Goal: Task Accomplishment & Management: Complete application form

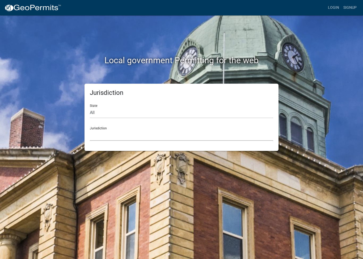
click at [202, 137] on select "[GEOGRAPHIC_DATA], [US_STATE] [GEOGRAPHIC_DATA], [US_STATE][PERSON_NAME][GEOGRA…" at bounding box center [181, 135] width 183 height 11
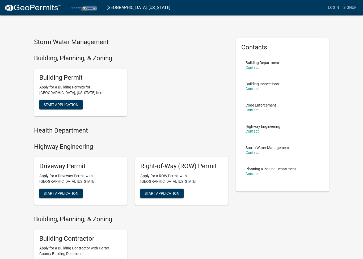
click at [70, 105] on span "Start Application" at bounding box center [61, 105] width 35 height 4
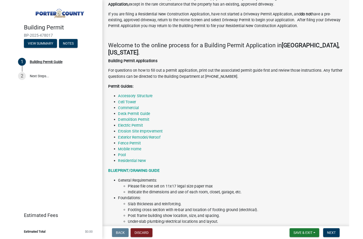
scroll to position [46, 0]
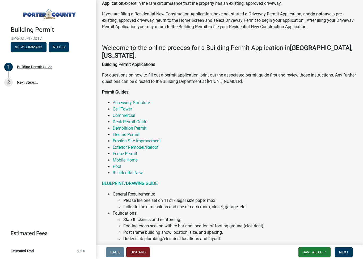
click at [146, 103] on link "Accessory Structure" at bounding box center [131, 102] width 37 height 5
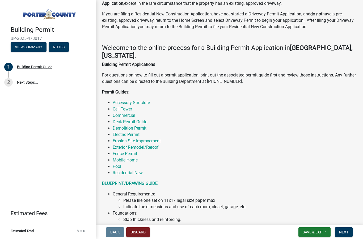
click at [141, 104] on link "Accessory Structure" at bounding box center [131, 102] width 37 height 5
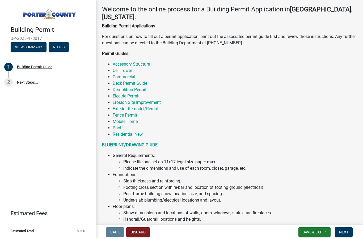
scroll to position [85, 0]
click at [143, 82] on link "Deck Permit Guide" at bounding box center [130, 82] width 35 height 5
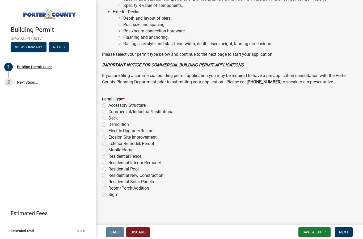
scroll to position [381, 0]
click at [108, 105] on label "Accessory Structure" at bounding box center [126, 106] width 37 height 6
click at [108, 105] on input "Accessory Structure" at bounding box center [109, 104] width 3 height 3
radio input "true"
click at [346, 228] on button "Next" at bounding box center [344, 232] width 18 height 10
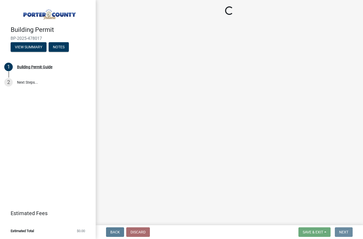
scroll to position [0, 0]
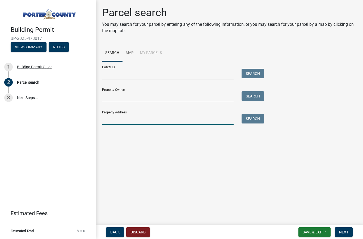
click at [200, 117] on input "Property Address:" at bounding box center [167, 119] width 131 height 11
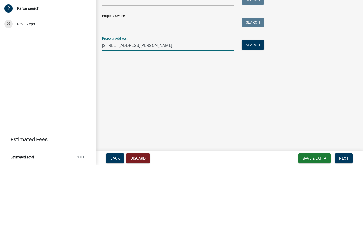
type input "[STREET_ADDRESS][PERSON_NAME]"
click at [261, 114] on button "Search" at bounding box center [252, 119] width 23 height 10
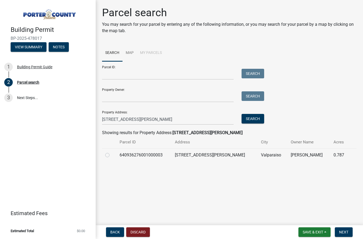
click at [112, 152] on label at bounding box center [112, 152] width 0 height 0
click at [112, 154] on input "radio" at bounding box center [113, 153] width 3 height 3
radio input "true"
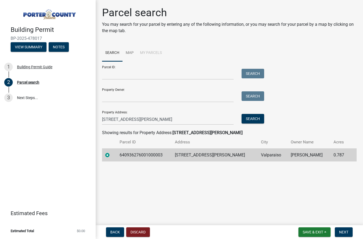
click at [346, 228] on button "Next" at bounding box center [344, 232] width 18 height 10
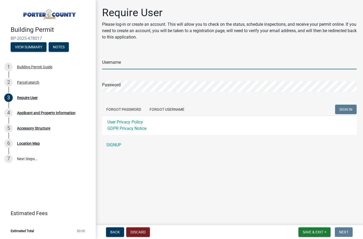
click at [204, 64] on input "Username" at bounding box center [229, 63] width 254 height 11
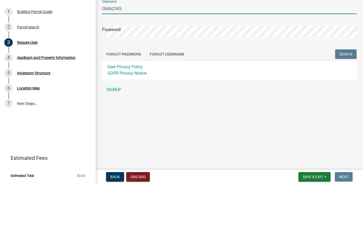
type input "Oblib2345"
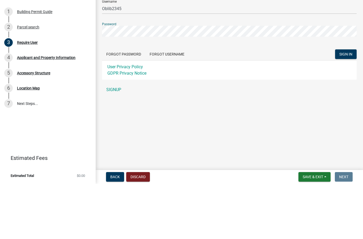
click at [345, 105] on button "SIGN IN" at bounding box center [346, 110] width 22 height 10
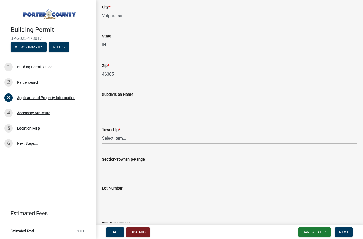
scroll to position [133, 0]
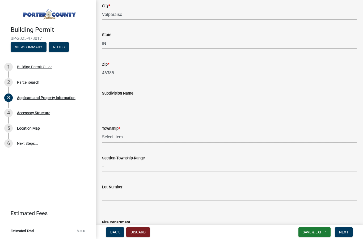
click at [284, 135] on select "Select Item... [PERSON_NAME][GEOGRAPHIC_DATA] [PERSON_NAME][GEOGRAPHIC_DATA] [G…" at bounding box center [229, 137] width 254 height 11
select select "eebc071e-620a-4db8-83e9-cb6b194c67e9"
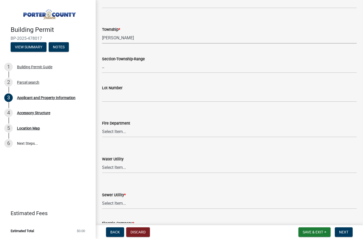
scroll to position [235, 0]
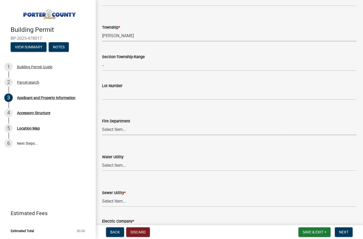
click at [273, 127] on select "Select Item... [PERSON_NAME] [PERSON_NAME] Harbor [PERSON_NAME] Grove [PERSON_N…" at bounding box center [229, 129] width 254 height 11
select select "a20e43c1-3a85-4e6c-b7e5-7731678730b1"
click at [257, 167] on select "Select Item... Aqua [US_STATE] Inc Damon Run [US_STATE] American Water Nature W…" at bounding box center [229, 165] width 254 height 11
select select "b0f6f87b-588c-48c3-b728-322303c6bafe"
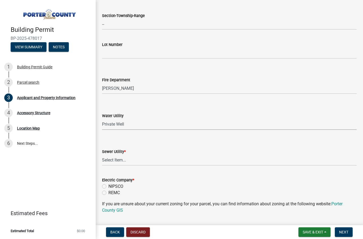
scroll to position [280, 0]
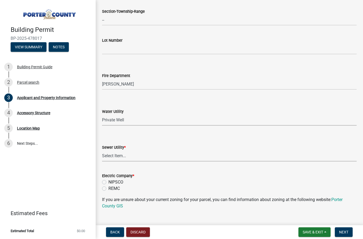
click at [249, 158] on select "Select Item... Aqua [US_STATE] Inc Damon Run Falling Waters Lake Eliza - LEACD …" at bounding box center [229, 156] width 254 height 11
select select "ea6751d4-6bf7-4a16-89ee-f7801ab82aa1"
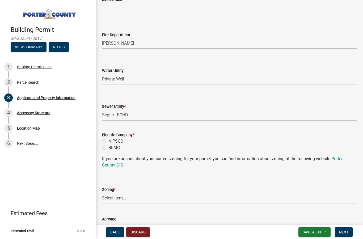
scroll to position [325, 0]
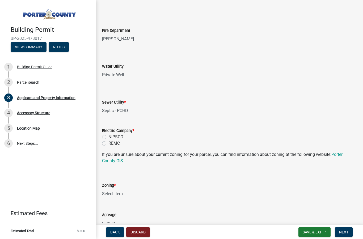
click at [108, 135] on label "NIPSCO" at bounding box center [115, 137] width 15 height 6
click at [108, 135] on input "NIPSCO" at bounding box center [109, 135] width 3 height 3
radio input "true"
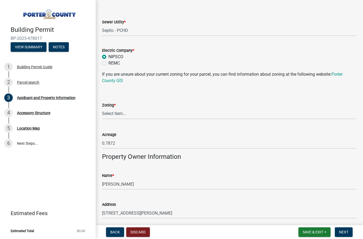
scroll to position [406, 0]
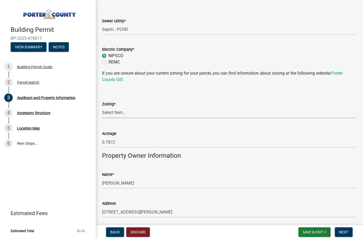
click at [263, 111] on select "Select Item... A1 A2 CH CM CN I1 I2 I3 IN MP OT P1 P2 PUD R1 R2 R3 R4 RL RR" at bounding box center [229, 112] width 254 height 11
select select "271bd504-2c49-4a3f-937e-0db1d3436bac"
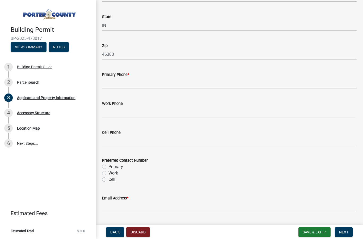
scroll to position [654, 0]
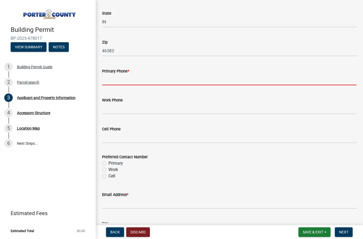
click at [286, 81] on input "Primary Phone *" at bounding box center [229, 79] width 254 height 11
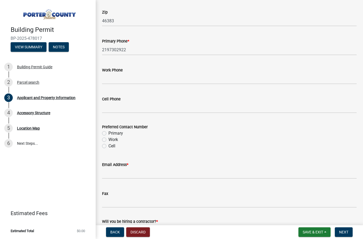
scroll to position [685, 0]
type input "2197302922"
click at [108, 132] on label "Primary" at bounding box center [115, 133] width 15 height 6
click at [108, 132] on input "Primary" at bounding box center [109, 131] width 3 height 3
radio input "true"
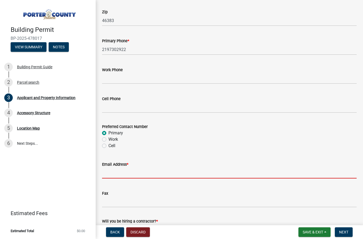
click at [219, 176] on input "Email Address *" at bounding box center [229, 173] width 254 height 11
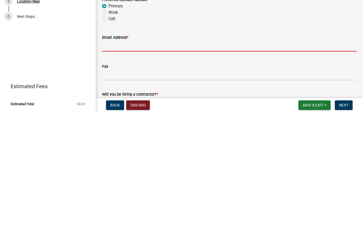
type input "[EMAIL_ADDRESS][DOMAIN_NAME]"
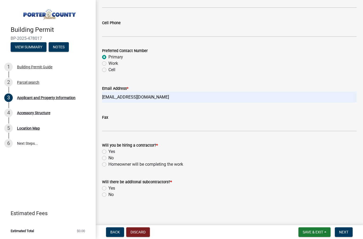
scroll to position [760, 0]
click at [102, 167] on div "Will you be hiring a contractor? * Yes No Homeowner will be completing the work" at bounding box center [229, 152] width 262 height 32
click at [108, 162] on label "Homeowner will be completing the work" at bounding box center [145, 164] width 75 height 6
click at [108, 162] on input "Homeowner will be completing the work" at bounding box center [109, 162] width 3 height 3
radio input "true"
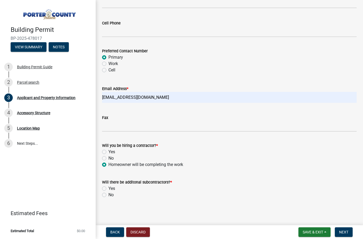
click at [102, 197] on div "No" at bounding box center [229, 195] width 254 height 6
click at [108, 194] on label "No" at bounding box center [110, 195] width 5 height 6
click at [108, 194] on input "No" at bounding box center [109, 193] width 3 height 3
radio input "true"
click at [348, 228] on button "Next" at bounding box center [344, 232] width 18 height 10
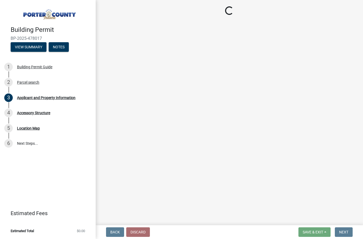
scroll to position [0, 0]
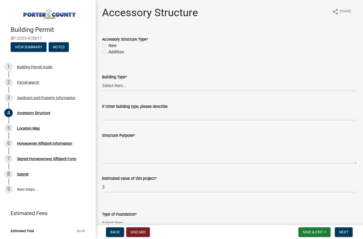
click at [108, 46] on label "New" at bounding box center [112, 45] width 8 height 6
click at [108, 46] on input "New" at bounding box center [109, 43] width 3 height 3
radio input "true"
click at [220, 84] on select "Select Item... Ag. Building Chicken Coop Detached Garage Exterior Remodel Gazeb…" at bounding box center [229, 85] width 254 height 11
select select "b3000bfd-f408-4deb-8000-b6d1b85894a4"
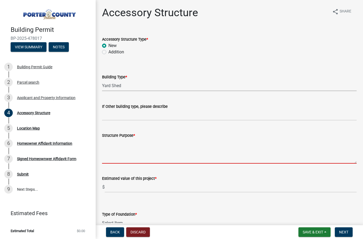
click at [255, 159] on textarea "Structure Purpose *" at bounding box center [229, 151] width 254 height 25
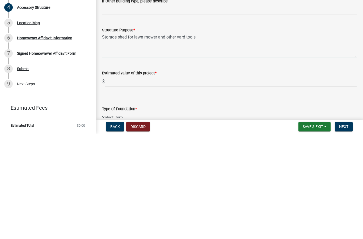
type textarea "Storage shed for lawn mower and other yard tools"
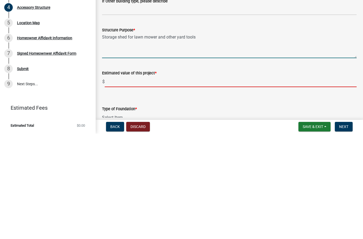
click at [225, 182] on input "text" at bounding box center [231, 187] width 252 height 11
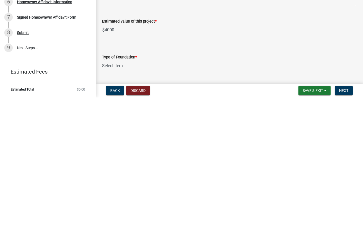
scroll to position [26, 0]
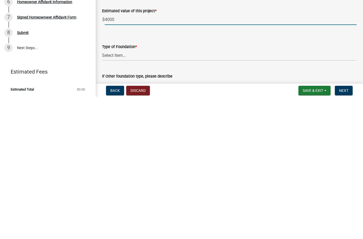
type input "4000"
click at [253, 192] on select "Select Item... Concrete Block Poured Concrete Post Frame Other" at bounding box center [229, 197] width 254 height 11
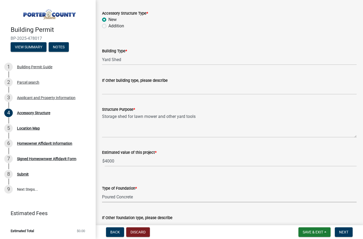
select select "b16561a8-8531-4c00-a0ba-45c0345273e3"
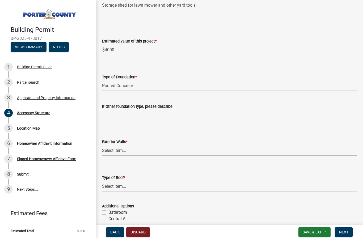
scroll to position [137, 0]
click at [240, 152] on select "Select Item... Masonry Wood Frame Post Frame Steel Frame" at bounding box center [229, 150] width 254 height 11
select select "29856c7f-eeba-4e54-97cb-4d08c5c5b677"
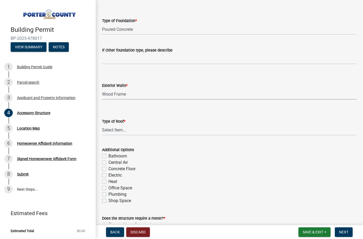
scroll to position [196, 0]
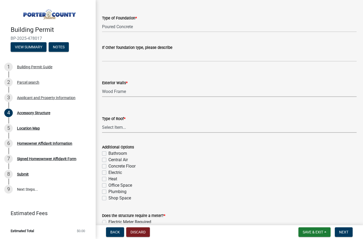
click at [266, 128] on select "Select Item... Shingles Steel" at bounding box center [229, 127] width 254 height 11
select select "d4b8d1da-05eb-44cd-bbb6-c979fa719f22"
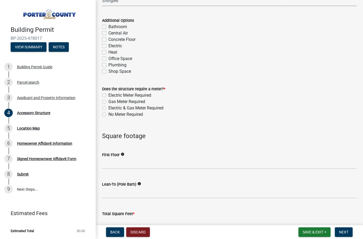
scroll to position [324, 0]
click at [108, 115] on label "No Meter Required" at bounding box center [125, 114] width 35 height 6
click at [108, 114] on input "No Meter Required" at bounding box center [109, 112] width 3 height 3
radio input "true"
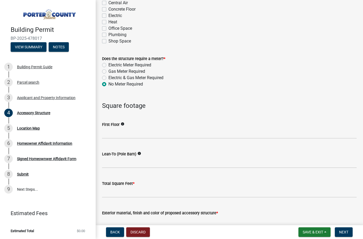
scroll to position [354, 0]
click at [124, 125] on icon "info" at bounding box center [123, 124] width 4 height 4
click at [140, 154] on icon "info" at bounding box center [139, 153] width 4 height 4
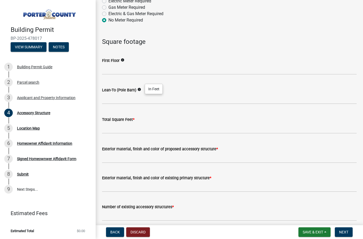
scroll to position [418, 0]
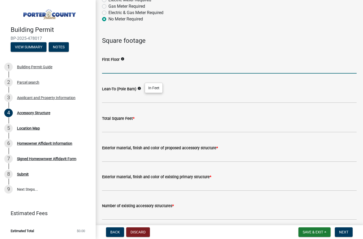
click at [282, 66] on input "text" at bounding box center [229, 68] width 254 height 11
type input "192"
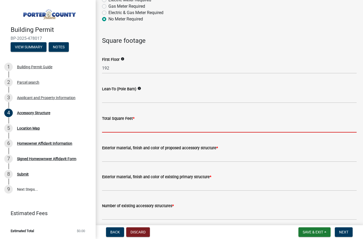
click at [235, 129] on input "text" at bounding box center [229, 127] width 254 height 11
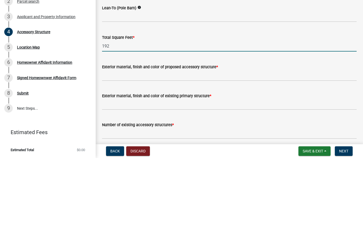
type input "192"
click at [141, 87] on icon "info" at bounding box center [139, 89] width 4 height 4
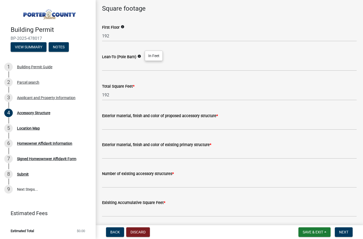
scroll to position [452, 0]
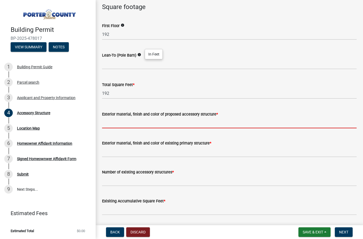
click at [256, 124] on input "Exterior material, finish and color of proposed accessory structure *" at bounding box center [229, 122] width 254 height 11
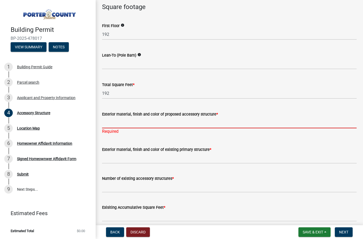
click at [222, 124] on input "Exterior material, finish and color of proposed accessory structure *" at bounding box center [229, 122] width 254 height 11
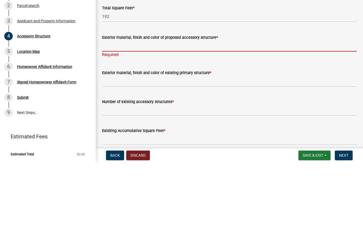
paste input "LP SmartSide Cedar Texture OC Panel Engineered Wood Siding"
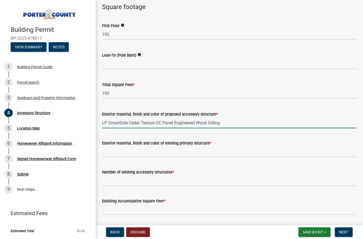
click at [243, 123] on input "LP SmartSide Cedar Texture OC Panel Engineered Wood Siding" at bounding box center [229, 122] width 254 height 11
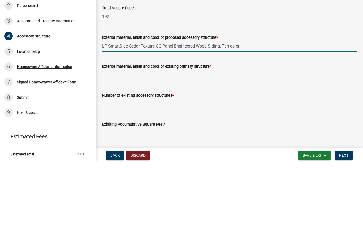
type input "LP SmartSide Cedar Texture OC Panel Engineered Wood Siding. Tan color"
click at [257, 146] on input "Exterior material, finish and color of existing primary structure *" at bounding box center [229, 151] width 254 height 11
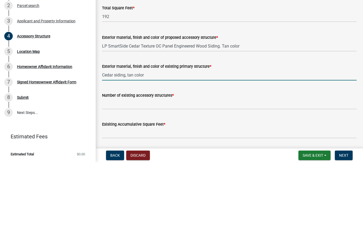
click at [118, 146] on input "Cedar siding, tan color" at bounding box center [229, 151] width 254 height 11
click at [115, 146] on input "Cedar siding, tan color" at bounding box center [229, 151] width 254 height 11
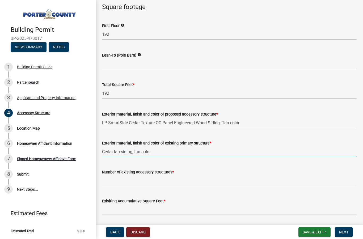
type input "Cedar lap siding, tan color"
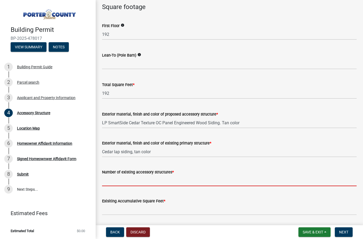
click at [234, 180] on input "Number of existing accessory structures *" at bounding box center [229, 180] width 254 height 11
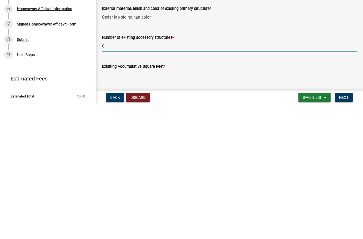
type input "0"
click at [275, 204] on input "text" at bounding box center [229, 209] width 254 height 11
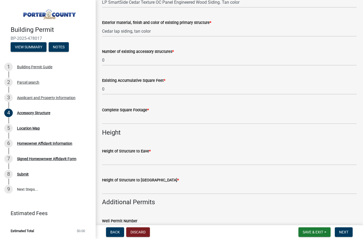
scroll to position [577, 0]
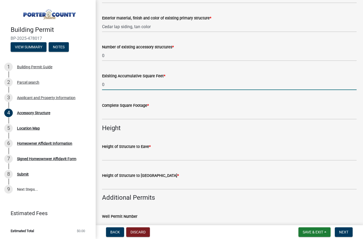
type input "0"
click at [170, 176] on div "Height of Structure to Roof Peak *" at bounding box center [229, 175] width 254 height 6
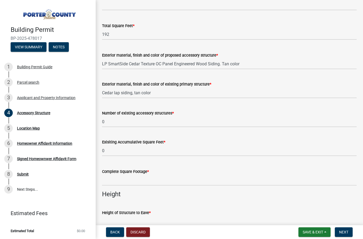
scroll to position [511, 0]
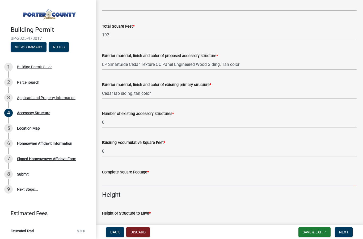
click at [247, 180] on input "text" at bounding box center [229, 180] width 254 height 11
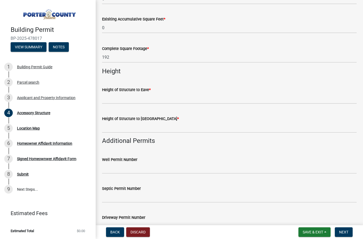
scroll to position [635, 0]
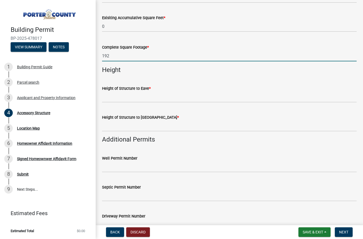
type input "192"
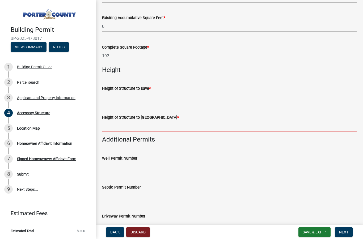
click at [202, 125] on input "Height of Structure to Roof Peak *" at bounding box center [229, 126] width 254 height 11
type input "12’ 2 1/2”"
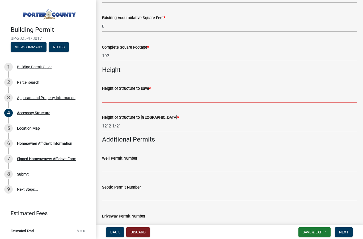
click at [208, 95] on input "Height of Structure to Eave *" at bounding box center [229, 97] width 254 height 11
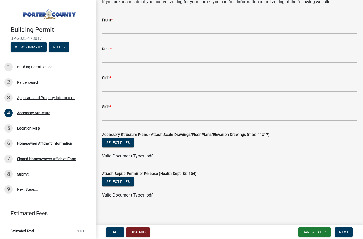
scroll to position [902, 0]
type input "7’ 6”"
click at [309, 231] on span "Save & Exit" at bounding box center [313, 232] width 20 height 4
click at [309, 219] on button "Save & Exit" at bounding box center [309, 218] width 42 height 13
